Goal: Communication & Community: Answer question/provide support

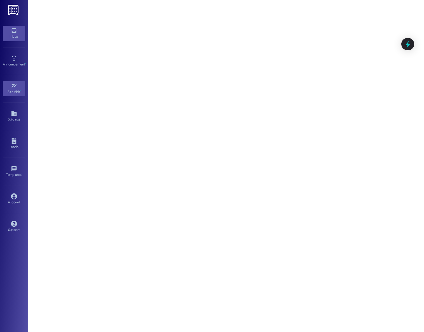
click at [16, 30] on icon at bounding box center [14, 30] width 5 height 5
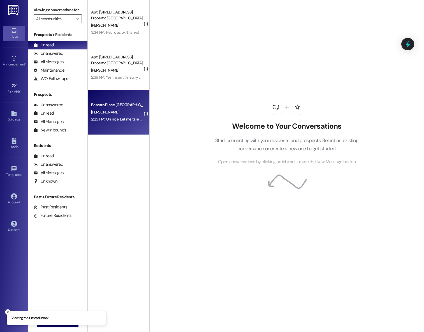
click at [112, 108] on div "Beacon Place [GEOGRAPHIC_DATA] Prospect" at bounding box center [117, 104] width 53 height 7
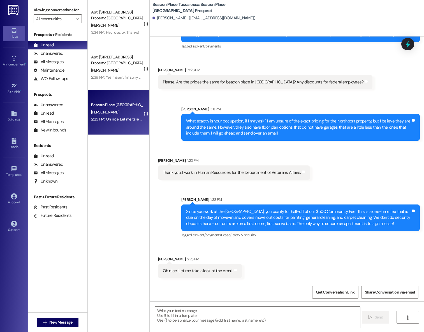
scroll to position [362, 0]
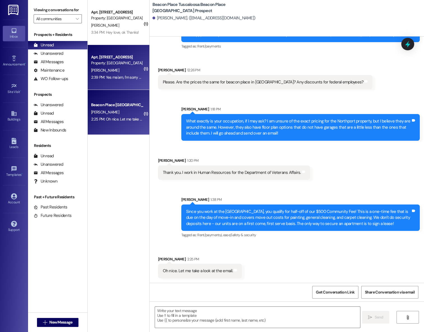
click at [105, 66] on div "Apt. [STREET_ADDRESS] Property: [GEOGRAPHIC_DATA] [GEOGRAPHIC_DATA]" at bounding box center [117, 60] width 53 height 13
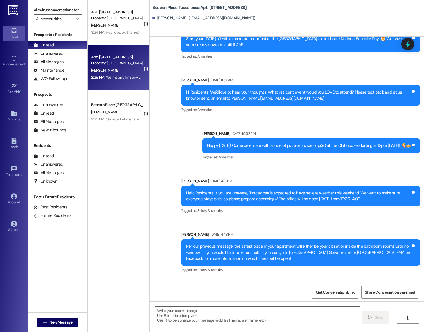
scroll to position [1282, 0]
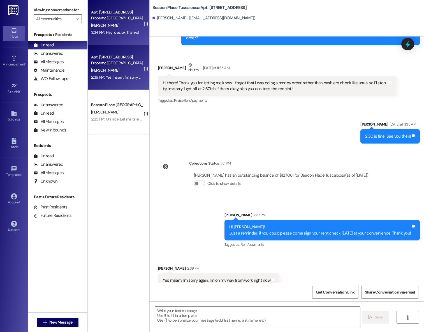
click at [110, 32] on div "3:34 PM: Hey love, ok Thanks! 3:34 PM: Hey love, ok Thanks!" at bounding box center [115, 32] width 48 height 5
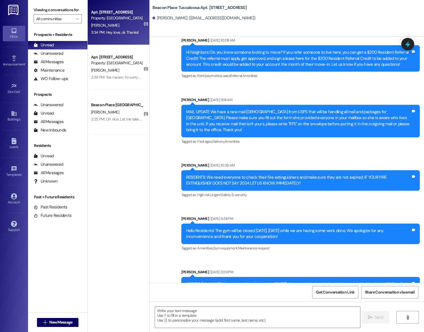
scroll to position [1682, 0]
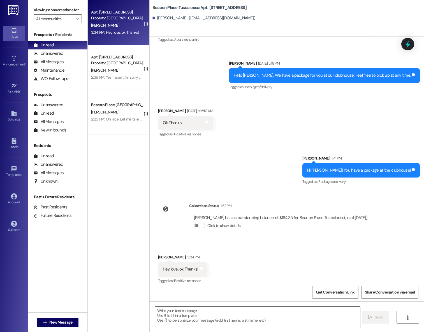
click at [205, 311] on textarea at bounding box center [258, 316] width 206 height 21
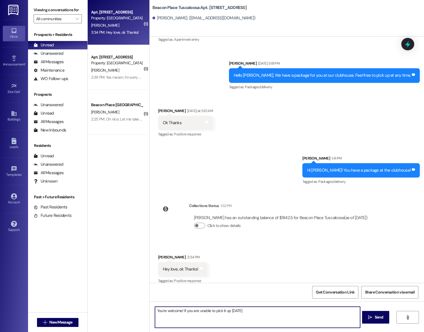
drag, startPoint x: 240, startPoint y: 311, endPoint x: 182, endPoint y: 310, distance: 58.1
click at [182, 310] on textarea "You're welcome! If you are unable to pick it up [DATE]" at bounding box center [258, 316] width 206 height 21
type textarea "You're welcome!"
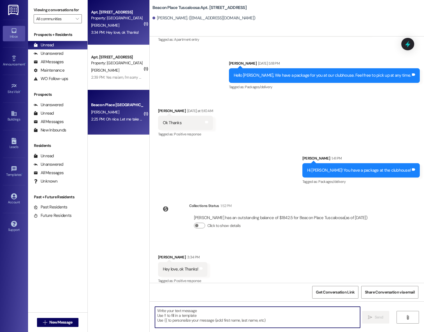
click at [111, 118] on div "2:25 PM: Oh nice. Let me take a look at the email. 2:25 PM: Oh nice. Let me tak…" at bounding box center [130, 118] width 79 height 5
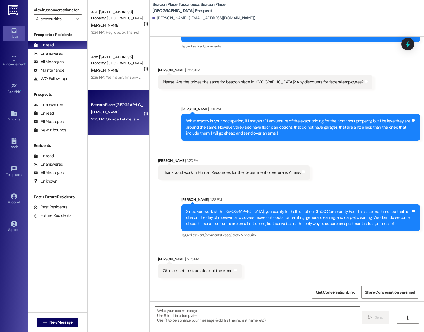
scroll to position [362, 0]
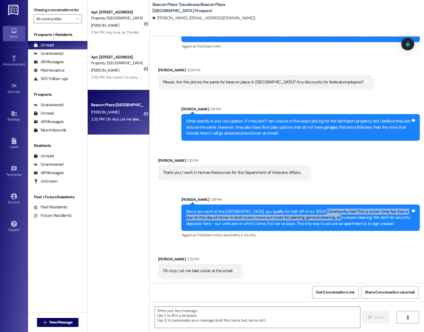
drag, startPoint x: 319, startPoint y: 211, endPoint x: 329, endPoint y: 215, distance: 11.1
click at [329, 215] on div "Since you work at the [GEOGRAPHIC_DATA], you qualify for half-off of our $500 C…" at bounding box center [298, 217] width 225 height 18
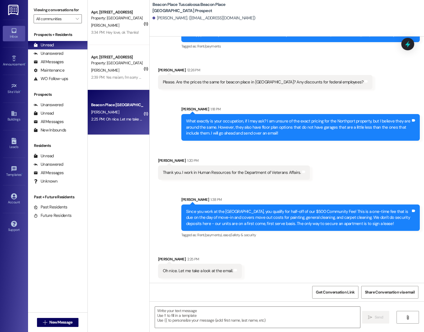
click at [335, 215] on div "Since you work at the [GEOGRAPHIC_DATA], you qualify for half-off of our $500 C…" at bounding box center [298, 217] width 225 height 18
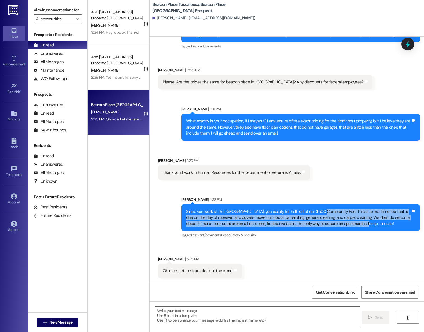
drag, startPoint x: 319, startPoint y: 211, endPoint x: 356, endPoint y: 221, distance: 38.2
click at [356, 221] on div "Since you work at the [GEOGRAPHIC_DATA], you qualify for half-off of our $500 C…" at bounding box center [298, 217] width 225 height 18
copy div "This is a one-time fee that is due on the day of move-in and covers move out co…"
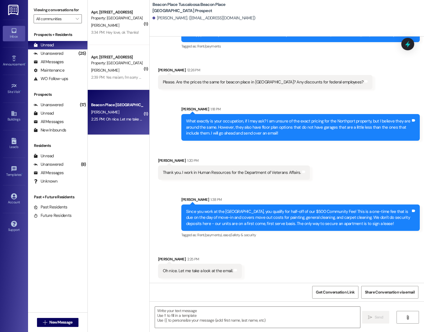
click at [263, 260] on div "Received via SMS [PERSON_NAME] 2:25 PM Oh nice. Let me take a look at the email…" at bounding box center [287, 262] width 275 height 39
click at [224, 317] on textarea at bounding box center [258, 316] width 206 height 21
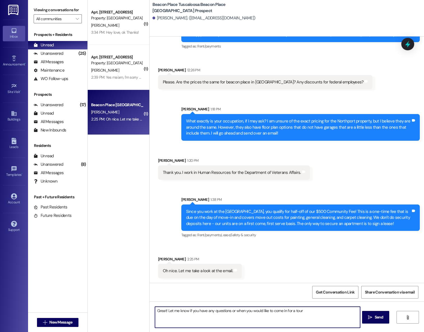
type textarea "Great! Let me know if you have any questions or when you would like to come in …"
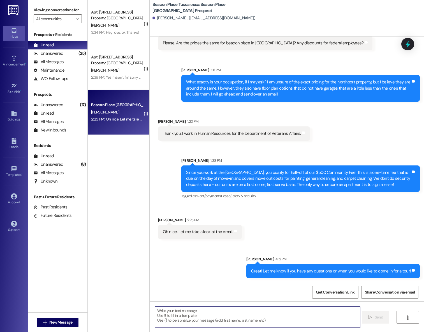
scroll to position [401, 0]
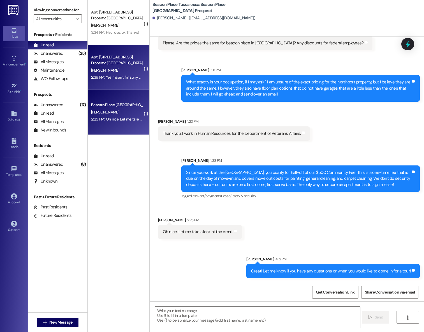
click at [111, 66] on div "Property: [GEOGRAPHIC_DATA] [GEOGRAPHIC_DATA]" at bounding box center [117, 63] width 52 height 6
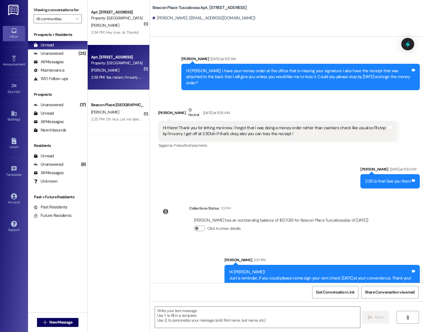
scroll to position [1282, 0]
